Goal: Register for event/course

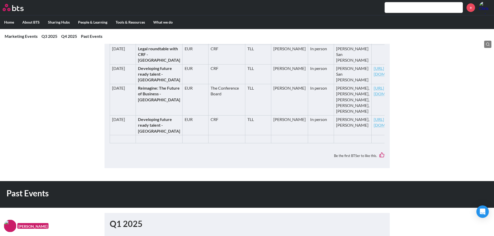
scroll to position [649, 0]
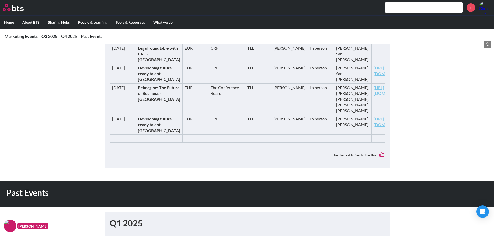
drag, startPoint x: 138, startPoint y: 150, endPoint x: 160, endPoint y: 193, distance: 48.3
drag, startPoint x: 154, startPoint y: 187, endPoint x: 136, endPoint y: 152, distance: 39.6
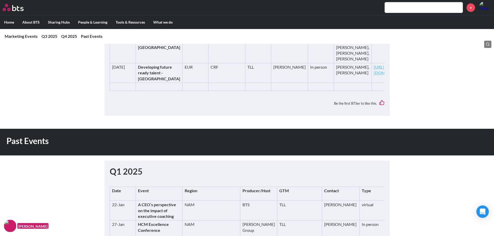
scroll to position [675, 0]
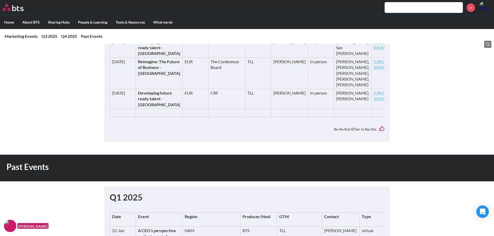
drag, startPoint x: 159, startPoint y: 167, endPoint x: 137, endPoint y: 127, distance: 45.1
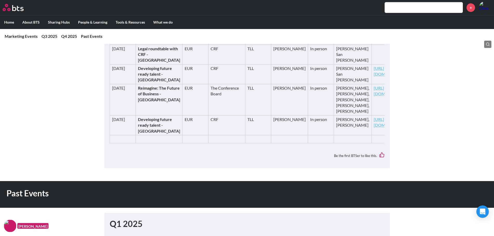
scroll to position [649, 0]
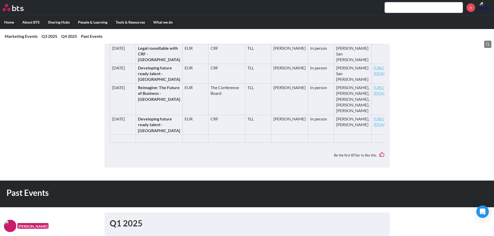
drag, startPoint x: 177, startPoint y: 176, endPoint x: 171, endPoint y: 174, distance: 6.2
drag, startPoint x: 136, startPoint y: 151, endPoint x: 159, endPoint y: 194, distance: 48.7
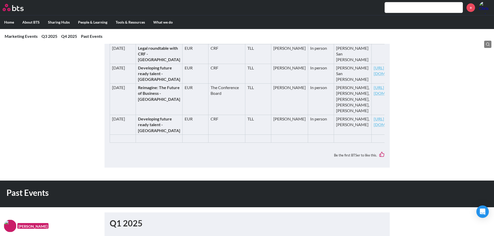
drag, startPoint x: 160, startPoint y: 192, endPoint x: 135, endPoint y: 150, distance: 48.8
drag, startPoint x: 157, startPoint y: 191, endPoint x: 138, endPoint y: 150, distance: 45.3
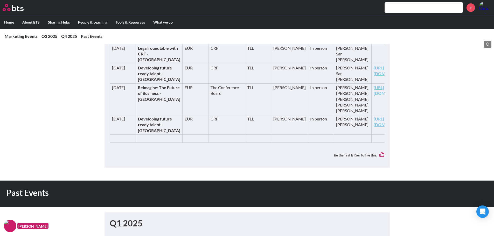
drag, startPoint x: 145, startPoint y: 186, endPoint x: 158, endPoint y: 192, distance: 14.3
